Goal: Information Seeking & Learning: Find specific page/section

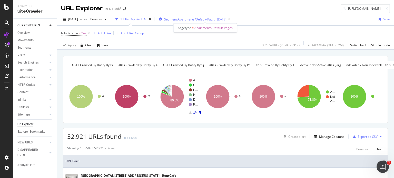
click at [189, 18] on span "Segment: Apartments/Default-Pages" at bounding box center [189, 19] width 51 height 4
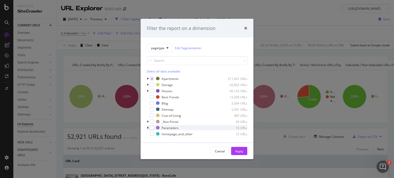
click at [147, 127] on icon "modal" at bounding box center [148, 127] width 2 height 3
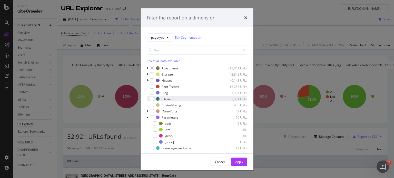
click at [168, 101] on div "Sitemap 2,391 URLs" at bounding box center [197, 98] width 100 height 5
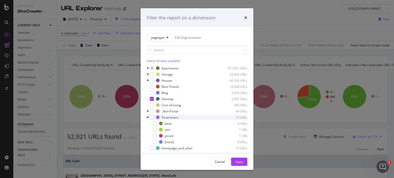
click at [148, 116] on icon "modal" at bounding box center [148, 117] width 2 height 3
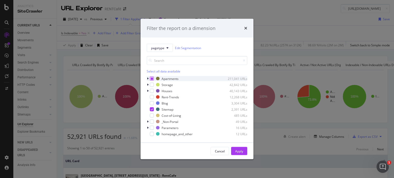
click at [152, 78] on icon "modal" at bounding box center [152, 78] width 2 height 3
click at [240, 151] on div "Apply" at bounding box center [239, 151] width 8 height 4
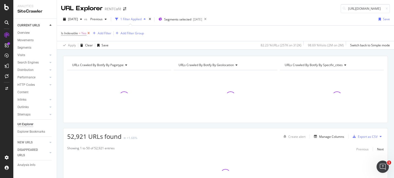
click at [89, 33] on icon at bounding box center [88, 33] width 4 height 5
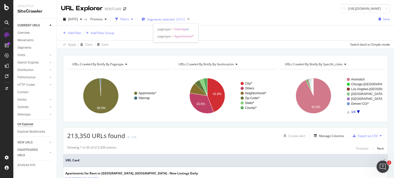
click at [169, 19] on span "Segments selected" at bounding box center [160, 19] width 27 height 4
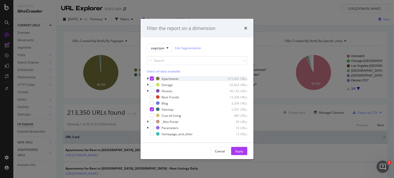
click at [151, 77] on icon "modal" at bounding box center [152, 78] width 2 height 3
click at [240, 151] on div "Apply" at bounding box center [239, 151] width 8 height 4
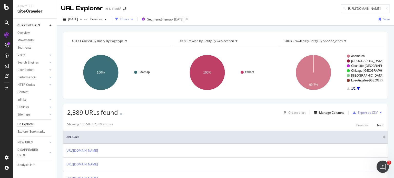
click at [129, 19] on div "Filters" at bounding box center [124, 19] width 9 height 4
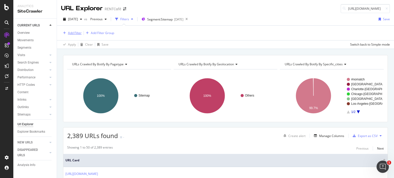
click at [71, 33] on div "Add Filter" at bounding box center [75, 33] width 14 height 4
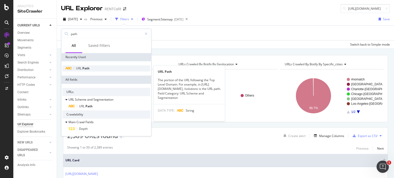
type input "path"
click at [97, 67] on div "URL Path" at bounding box center [106, 68] width 88 height 6
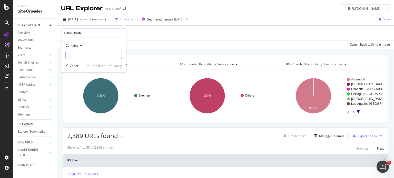
click at [98, 57] on input "text" at bounding box center [94, 55] width 56 height 8
type input "xml"
click at [120, 64] on div "Apply" at bounding box center [118, 66] width 8 height 4
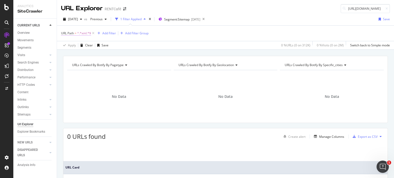
click at [85, 32] on span "^.*xml.*$" at bounding box center [84, 33] width 14 height 7
click at [99, 55] on input "xml" at bounding box center [90, 54] width 48 height 8
type input "gz"
click at [116, 65] on div "Apply" at bounding box center [118, 65] width 8 height 4
click at [343, 11] on input at bounding box center [364, 8] width 49 height 9
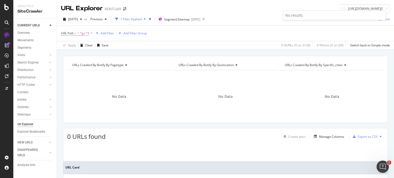
drag, startPoint x: 354, startPoint y: 8, endPoint x: 304, endPoint y: 8, distance: 49.2
click at [304, 8] on div "URL Explorer RENTCafé https://www.rentcafe.com/apartments/ca/merced/4427-andrea…" at bounding box center [225, 6] width 337 height 13
click at [373, 8] on input "https://www.rentcafe.com/apartments/ca/merced/4427-andrea-dr/default.aspx" at bounding box center [364, 8] width 49 height 9
drag, startPoint x: 365, startPoint y: 8, endPoint x: 381, endPoint y: 8, distance: 15.9
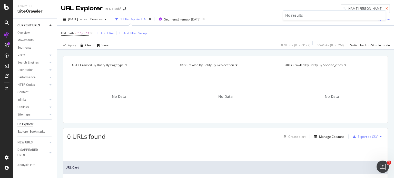
click at [381, 8] on div "https://www.rentcafe.com/apartments/ca/merced/4427-andrea-dr/default.aspx" at bounding box center [364, 8] width 49 height 9
click at [346, 9] on input "https://www.rentcafe.com/apartments/ca/merced/4427-andrea-dr/default.aspx" at bounding box center [364, 8] width 49 height 9
drag, startPoint x: 353, startPoint y: 8, endPoint x: 336, endPoint y: 8, distance: 17.2
click at [340, 8] on div "https://www.rentcafe.com/apartments/ca/merced/4427-andrea-dr/default.aspx" at bounding box center [364, 8] width 49 height 9
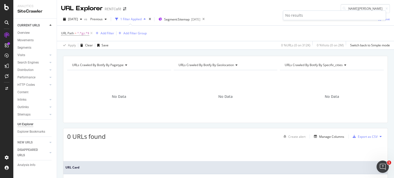
scroll to position [0, 72]
click at [318, 9] on div "URL Explorer RENTCafé https://www.rentcafe.com/apartments/ca/merced/4427-andrea…" at bounding box center [225, 6] width 337 height 13
click at [356, 8] on input "https://www.rentcafe.com/apartments/ca/merced/4427-andrea-dr/default.aspx" at bounding box center [364, 8] width 49 height 9
click at [372, 9] on input "https://www.rentcafe.com/apartment/ca/merced/4427-andrea-dr/default.aspx" at bounding box center [364, 8] width 49 height 9
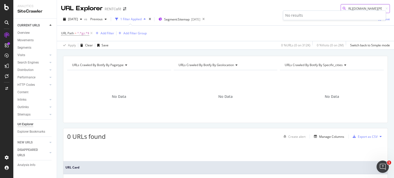
scroll to position [0, 5]
click at [372, 9] on input "https://www.rentcafe.com/apartment/ca/merced/4427-andrea-dr/default.aspx" at bounding box center [364, 8] width 49 height 9
click at [372, 8] on input "https://www.rentcafe.com/apartment/ca/merced/4427-andrea-dr/default.aspx" at bounding box center [364, 8] width 49 height 9
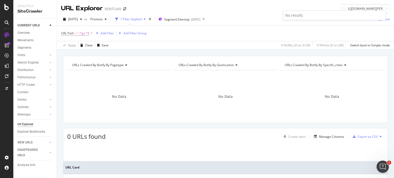
click at [365, 11] on div "No results" at bounding box center [334, 15] width 103 height 9
click at [363, 8] on input "https://www.rentcafe.com/apartment/ca/merced/4427-andrea-dr/default.aspx" at bounding box center [364, 8] width 49 height 9
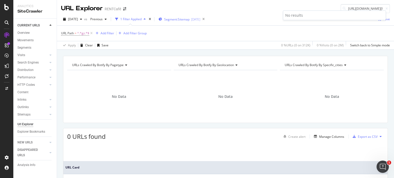
click at [200, 21] on div "Segment: Sitemap 2025-05-28" at bounding box center [179, 19] width 42 height 4
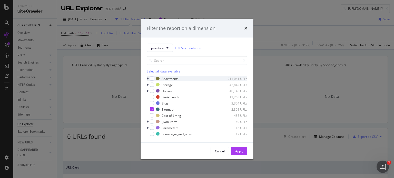
click at [148, 79] on icon "modal" at bounding box center [148, 78] width 2 height 3
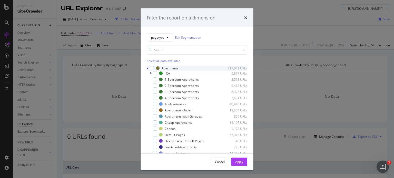
click at [147, 68] on icon "modal" at bounding box center [148, 68] width 2 height 3
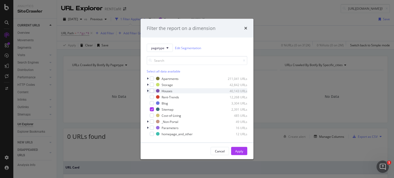
click at [147, 90] on icon "modal" at bounding box center [148, 90] width 2 height 3
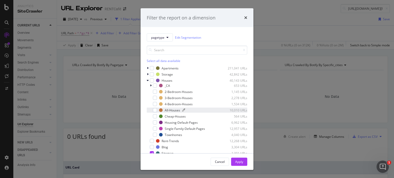
click at [172, 111] on div "All-Houses" at bounding box center [172, 110] width 15 height 4
click at [241, 161] on div "Apply" at bounding box center [239, 161] width 8 height 4
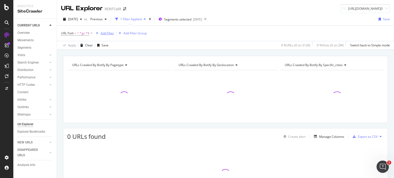
click at [96, 34] on icon "button" at bounding box center [97, 33] width 3 height 3
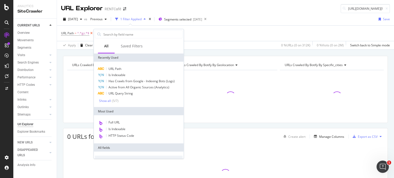
click at [91, 34] on icon at bounding box center [91, 33] width 4 height 5
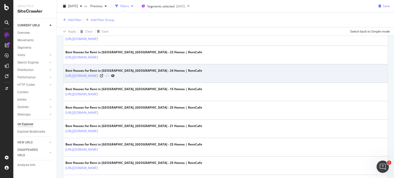
scroll to position [274, 0]
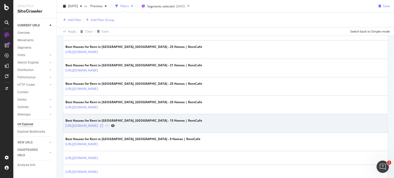
click at [103, 124] on icon at bounding box center [101, 125] width 3 height 3
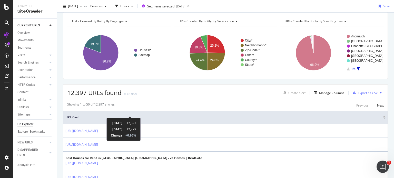
scroll to position [0, 0]
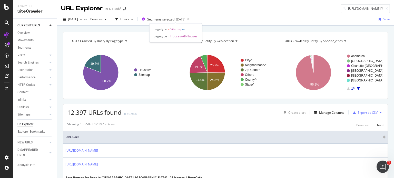
click at [169, 28] on span "pagetype = Sitemap" at bounding box center [168, 29] width 28 height 4
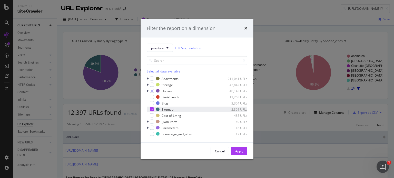
click at [151, 110] on icon "modal" at bounding box center [152, 109] width 2 height 3
click at [235, 152] on div "Apply" at bounding box center [239, 151] width 8 height 4
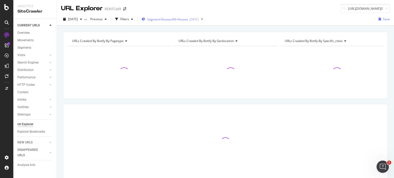
click at [180, 21] on div "Segment: Houses/All-Houses 2025-05-28" at bounding box center [169, 19] width 57 height 8
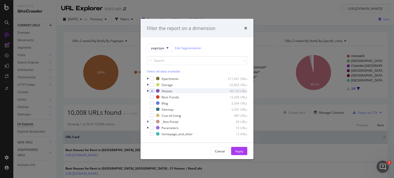
click at [147, 90] on icon "modal" at bounding box center [148, 90] width 2 height 3
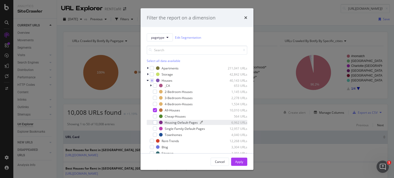
click at [176, 124] on div "Housing-Default-Pages" at bounding box center [181, 122] width 33 height 4
click at [155, 109] on icon "modal" at bounding box center [155, 110] width 2 height 3
click at [237, 161] on div "Apply" at bounding box center [239, 161] width 8 height 4
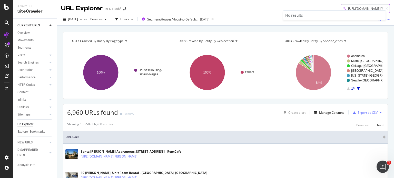
click at [367, 10] on body "Analytics SiteCrawler CURRENT URLS Overview Movements Segments Visits Analysis …" at bounding box center [197, 89] width 394 height 178
click at [367, 11] on div "No results" at bounding box center [334, 16] width 103 height 10
click at [362, 8] on input "https://www.rentcafe.com/apartment/ca/merced/4427-andrea-dr/default.aspx" at bounding box center [364, 8] width 49 height 9
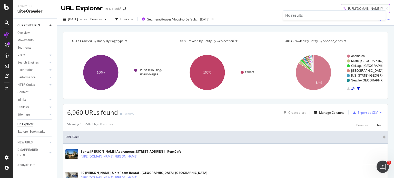
click at [362, 8] on input "https://www.rentcafe.com/apartment/ca/merced/4427-andrea-dr/default.aspx" at bounding box center [364, 8] width 49 height 9
paste input "housing/ca/beverly-hills/813-cinthia-street"
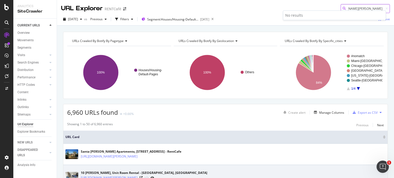
type input "https://www.rentcafe.com/housing/ca/beverly-hills/813-cinthia-street/default.as…"
